Goal: Information Seeking & Learning: Understand process/instructions

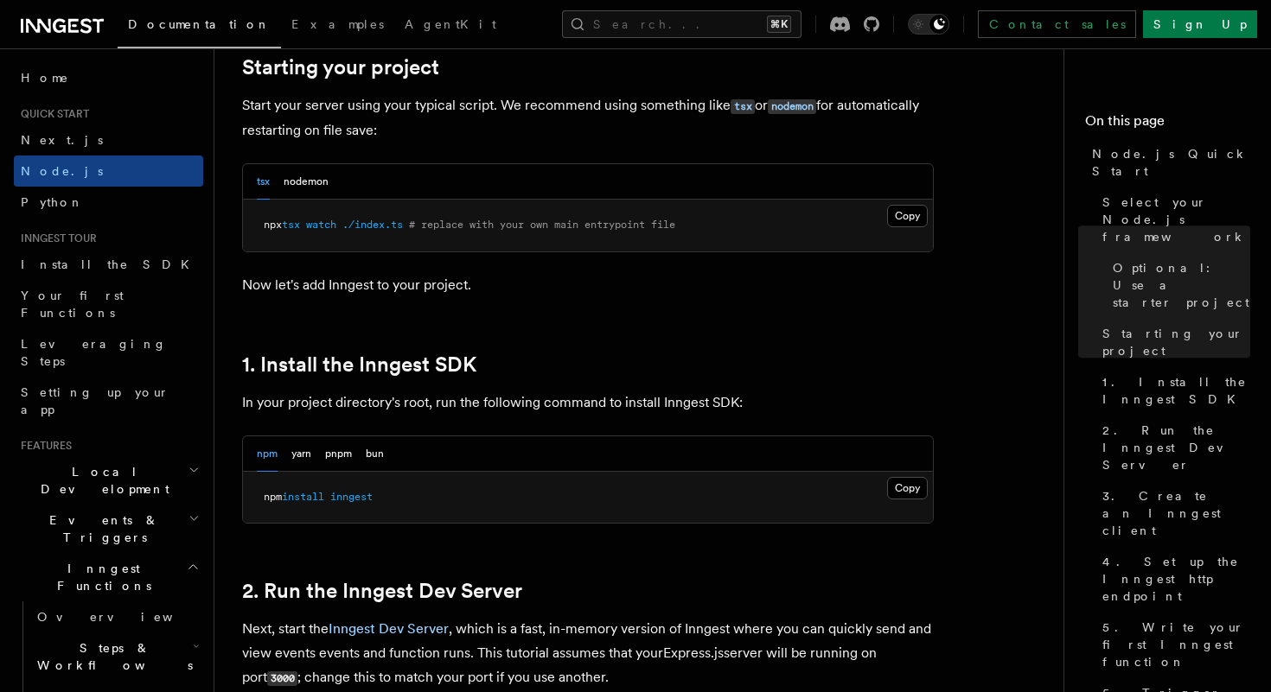
scroll to position [851, 0]
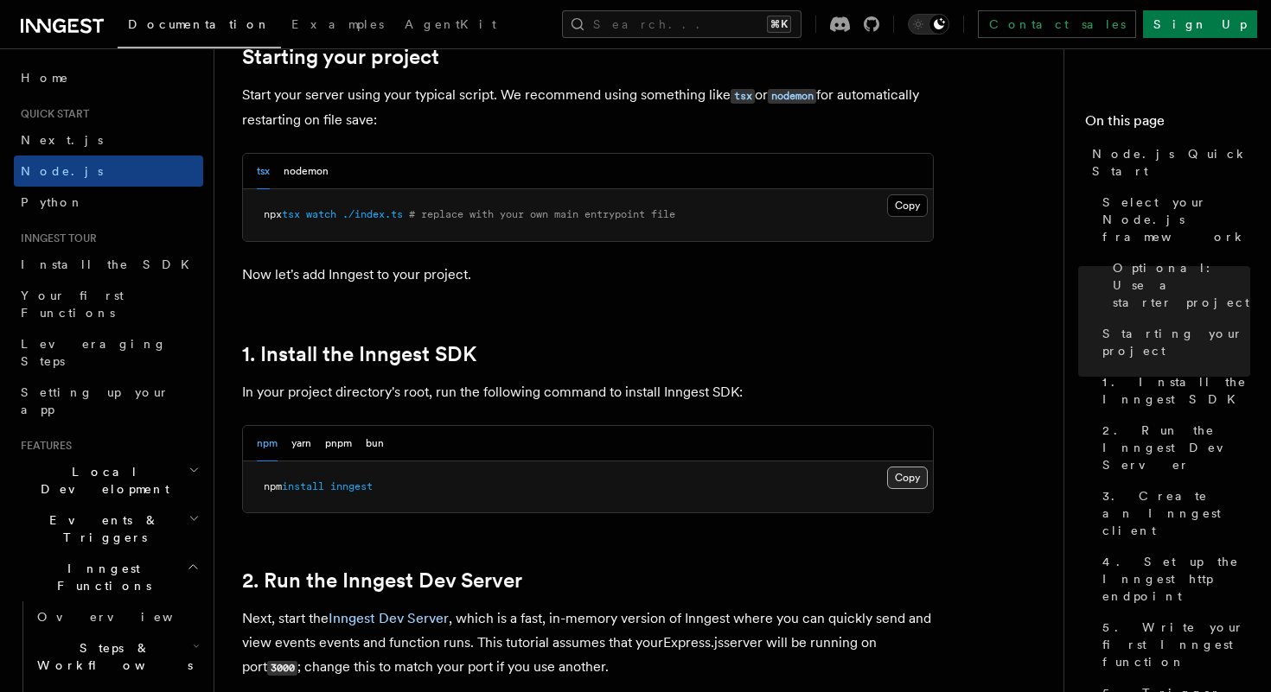
click at [924, 481] on button "Copy Copied" at bounding box center [907, 478] width 41 height 22
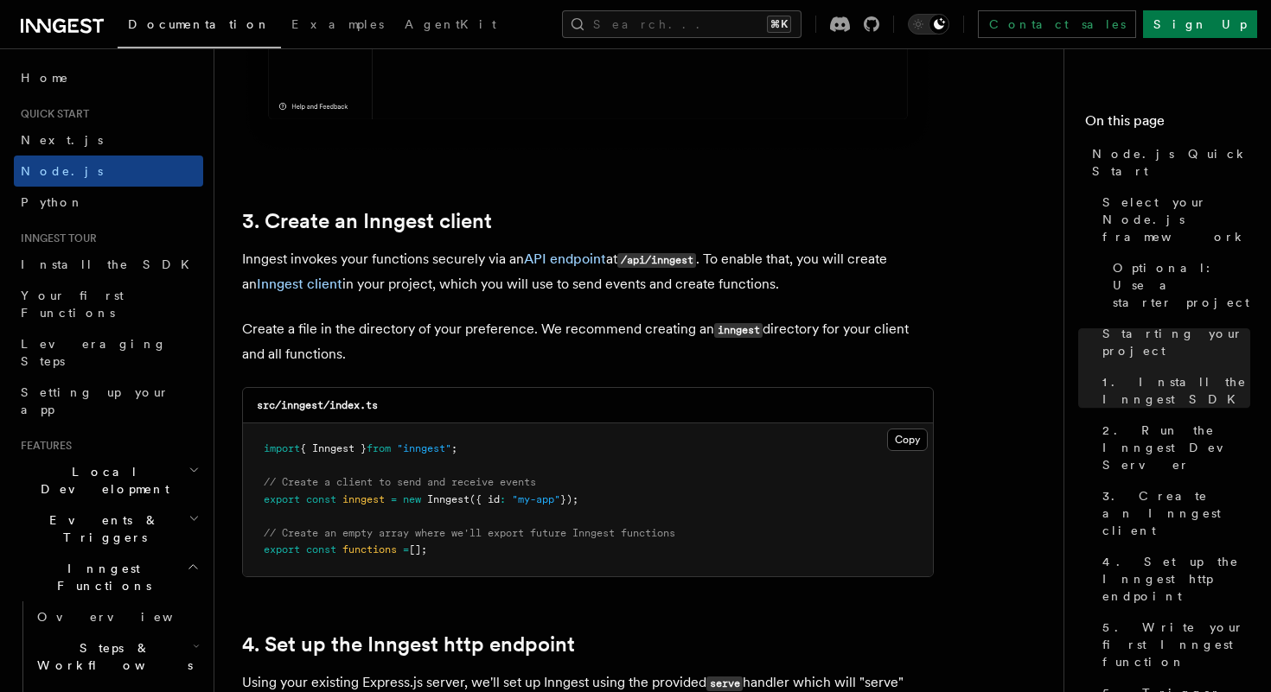
scroll to position [2066, 0]
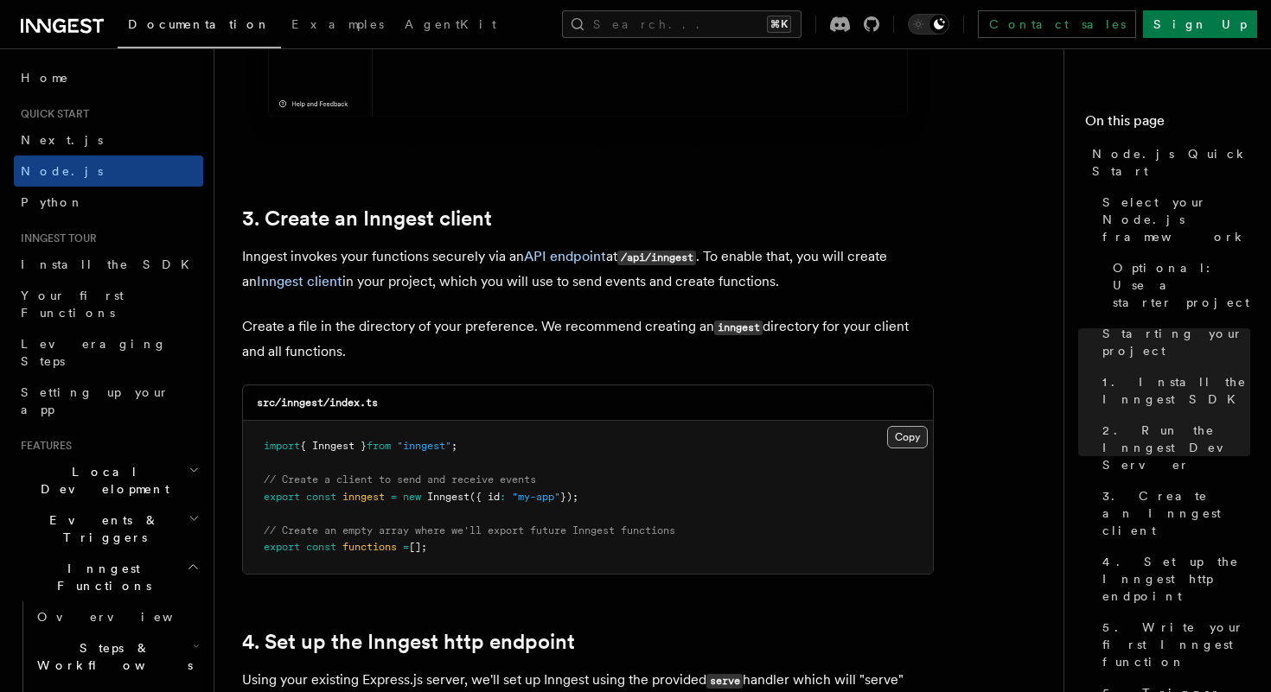
click at [907, 443] on button "Copy Copied" at bounding box center [907, 437] width 41 height 22
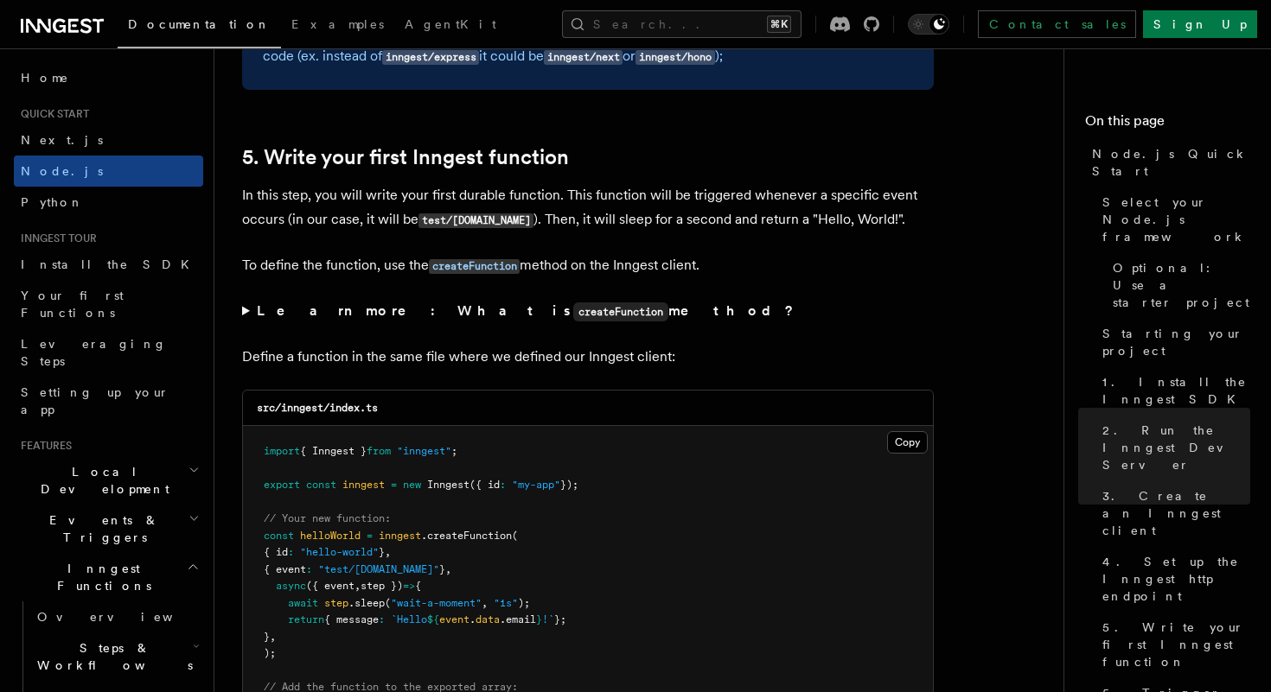
scroll to position [3206, 0]
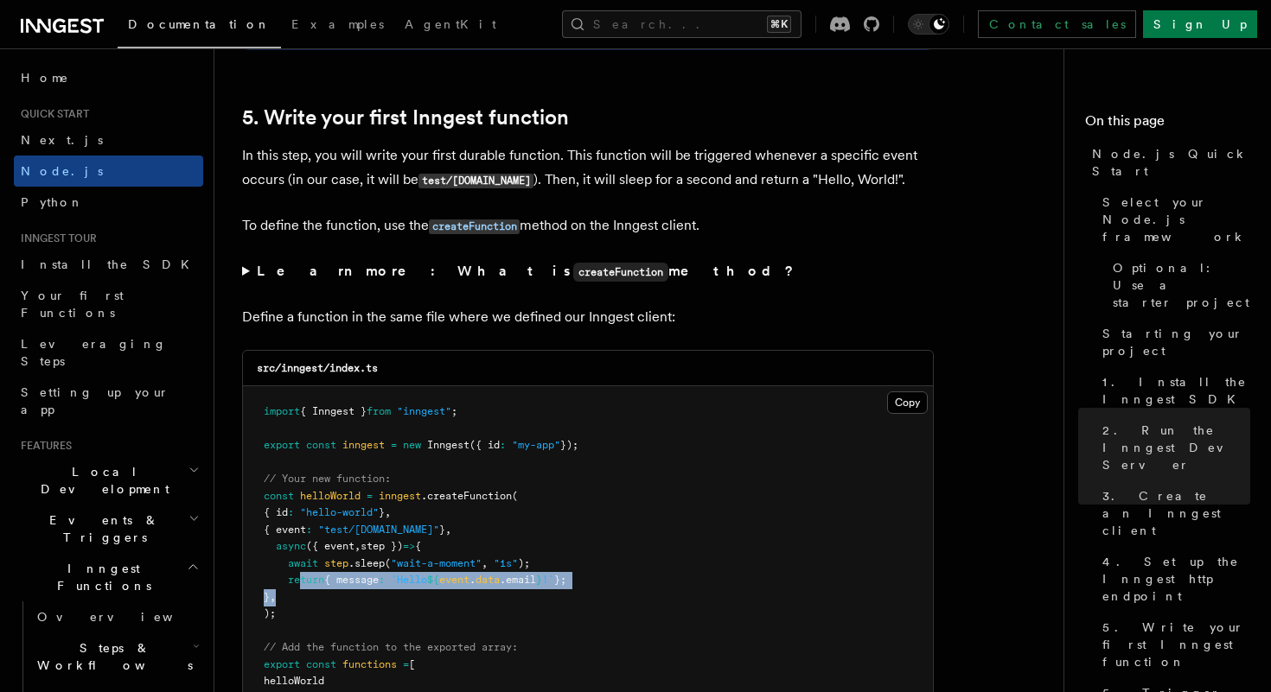
drag, startPoint x: 310, startPoint y: 603, endPoint x: 299, endPoint y: 586, distance: 19.9
click at [299, 586] on pre "import { Inngest } from "inngest" ; export const inngest = new Inngest ({ id : …" at bounding box center [588, 555] width 690 height 338
click at [342, 616] on pre "import { Inngest } from "inngest" ; export const inngest = new Inngest ({ id : …" at bounding box center [588, 555] width 690 height 338
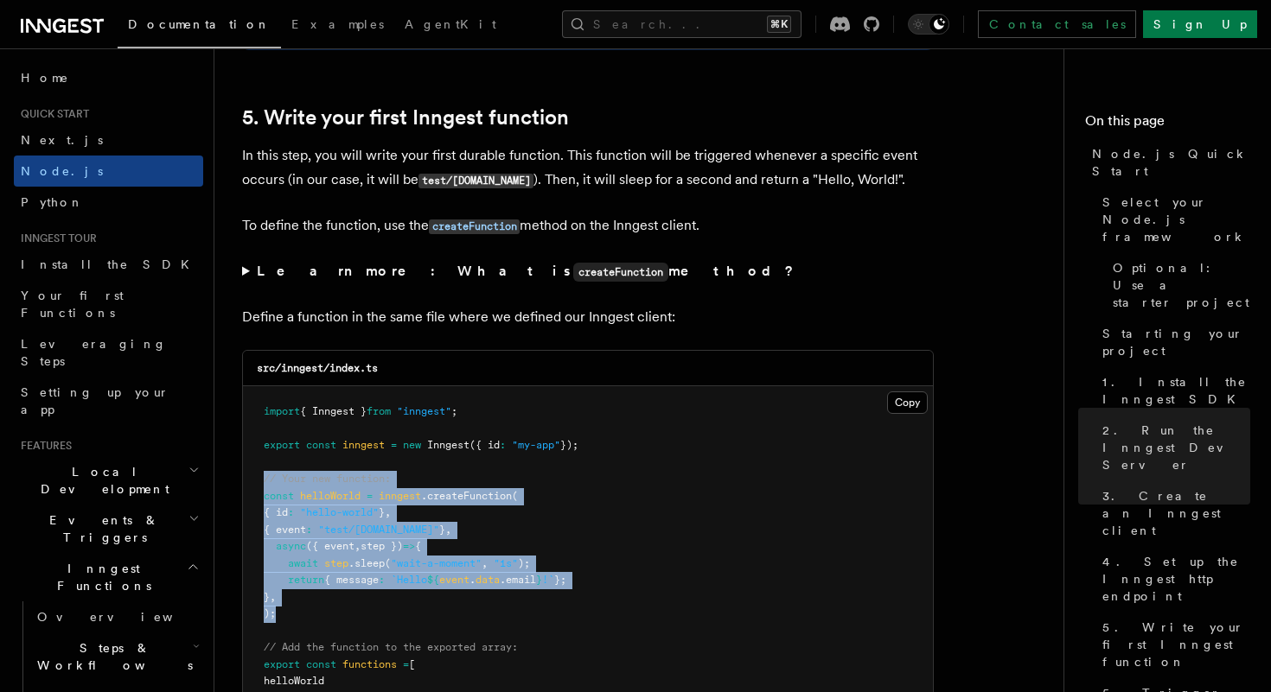
drag, startPoint x: 282, startPoint y: 626, endPoint x: 263, endPoint y: 490, distance: 137.0
click at [263, 490] on pre "import { Inngest } from "inngest" ; export const inngest = new Inngest ({ id : …" at bounding box center [588, 555] width 690 height 338
copy code "// Your new function: const helloWorld = inngest .createFunction ( { id : "hell…"
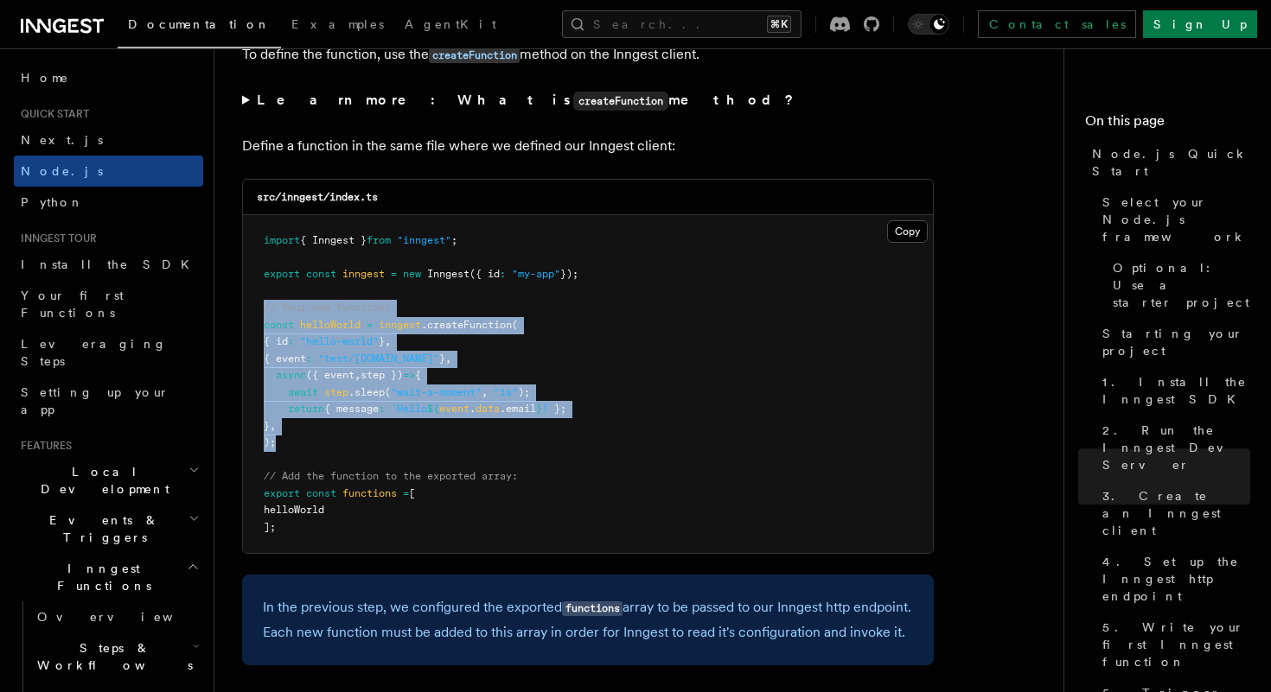
scroll to position [3384, 0]
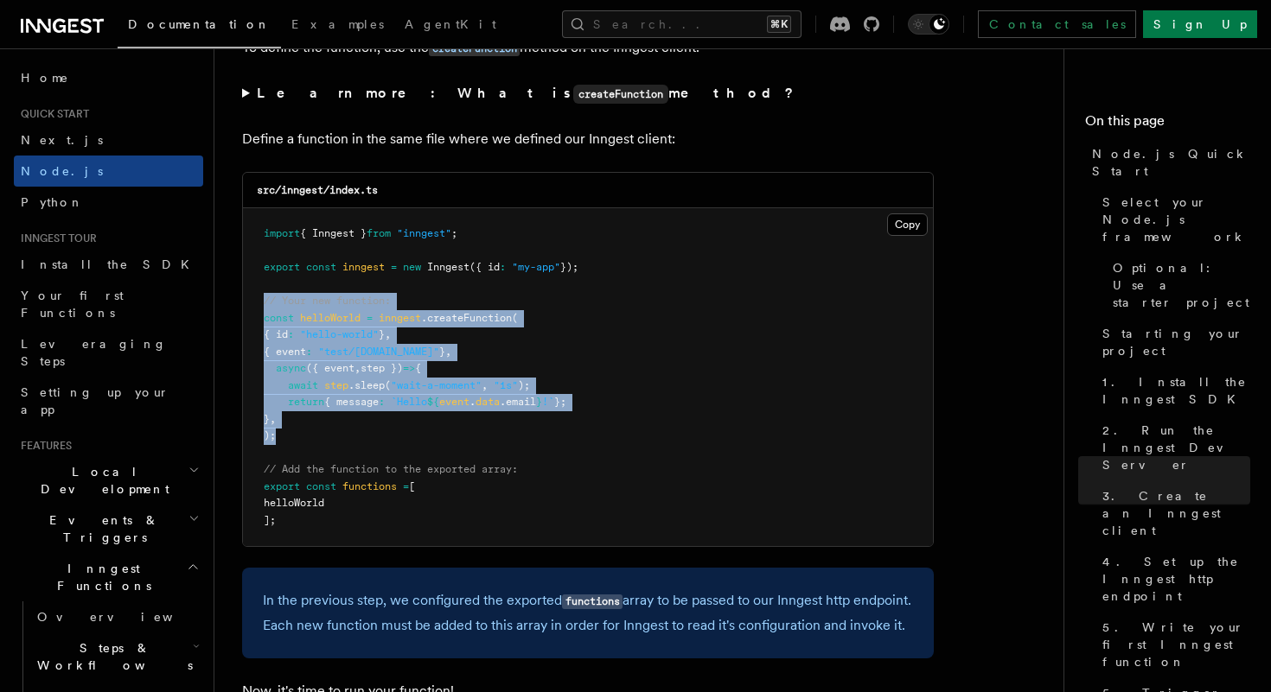
click at [548, 425] on pre "import { Inngest } from "inngest" ; export const inngest = new Inngest ({ id : …" at bounding box center [588, 377] width 690 height 338
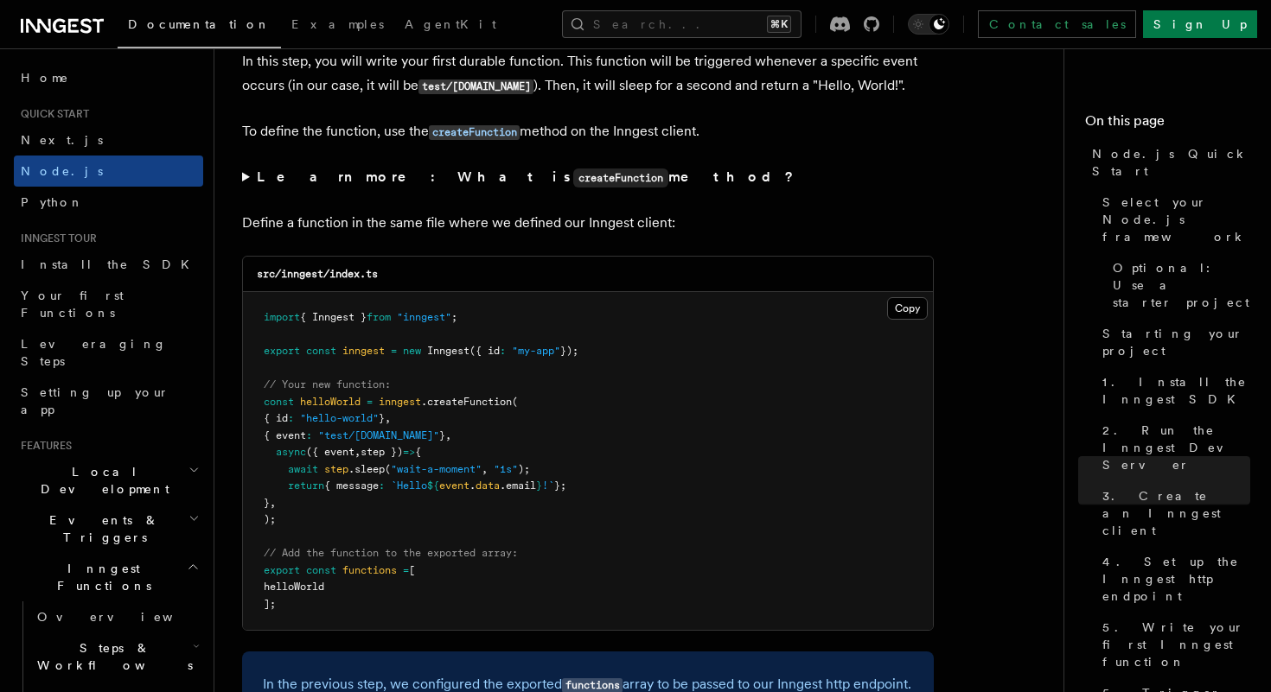
scroll to position [3290, 0]
